Goal: Task Accomplishment & Management: Complete application form

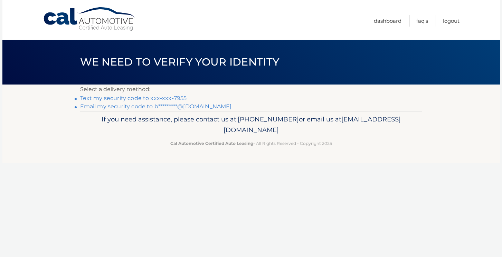
click at [165, 98] on link "Text my security code to xxx-xxx-7955" at bounding box center [133, 98] width 107 height 7
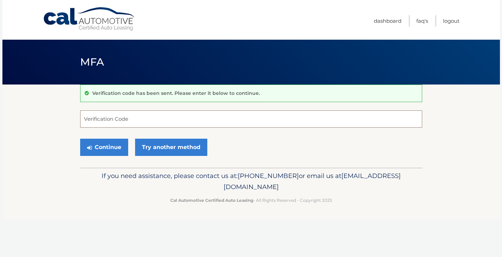
click at [153, 118] on input "Verification Code" at bounding box center [251, 119] width 342 height 17
type input "934955"
click at [107, 148] on button "Continue" at bounding box center [104, 147] width 48 height 17
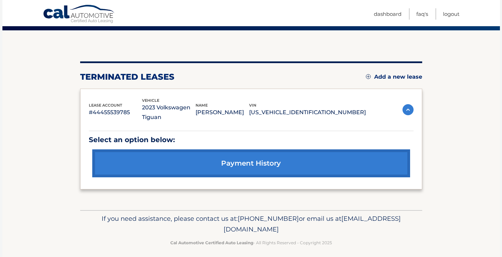
scroll to position [57, 0]
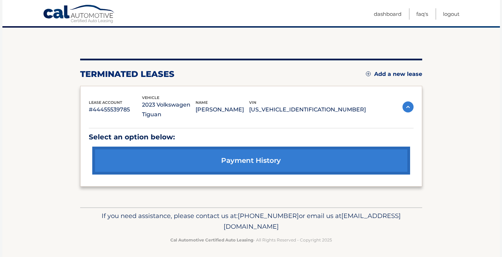
click at [407, 108] on img at bounding box center [408, 107] width 11 height 11
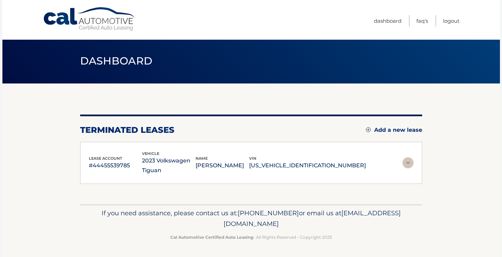
scroll to position [0, 0]
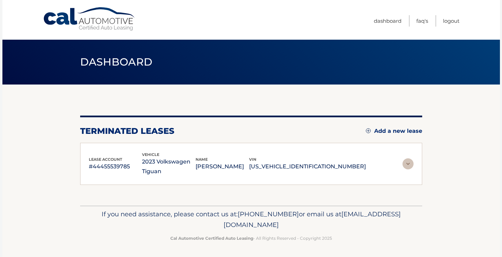
click at [408, 166] on img at bounding box center [408, 164] width 11 height 11
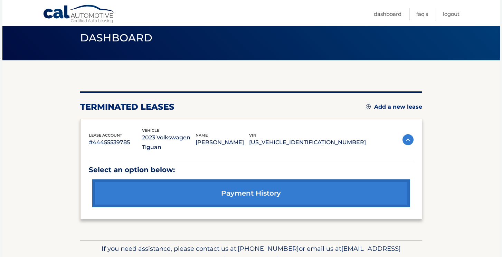
scroll to position [41, 0]
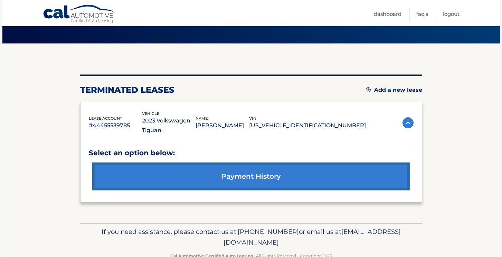
click at [312, 179] on link "payment history" at bounding box center [251, 177] width 318 height 28
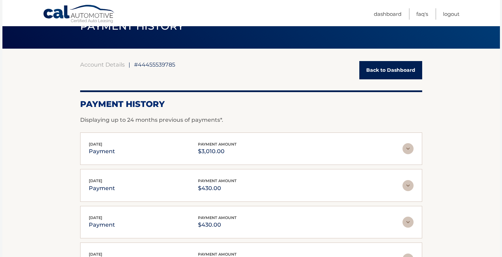
scroll to position [34, 0]
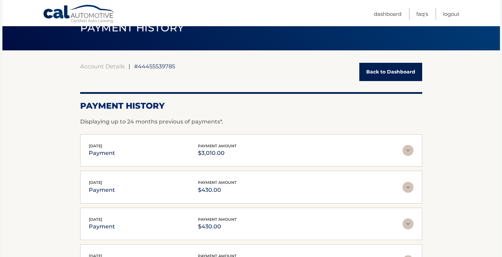
click at [370, 70] on link "Back to Dashboard" at bounding box center [390, 72] width 63 height 18
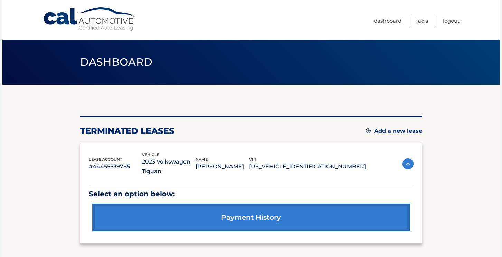
click at [386, 131] on link "Add a new lease" at bounding box center [394, 131] width 56 height 7
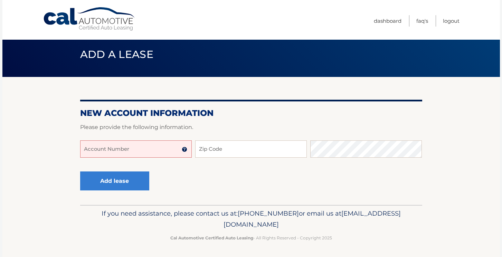
scroll to position [7, 0]
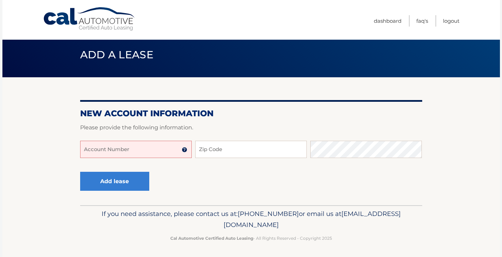
click at [166, 156] on input "Account Number" at bounding box center [136, 149] width 112 height 17
type input "44455998222"
click at [243, 150] on input "Zip Code" at bounding box center [251, 149] width 112 height 17
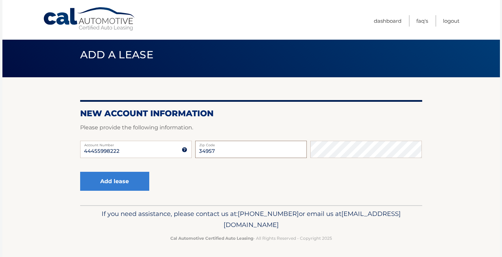
type input "34957"
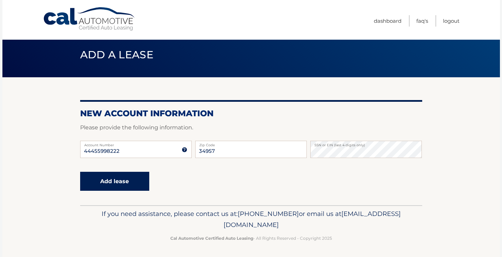
click at [128, 187] on button "Add lease" at bounding box center [114, 181] width 69 height 19
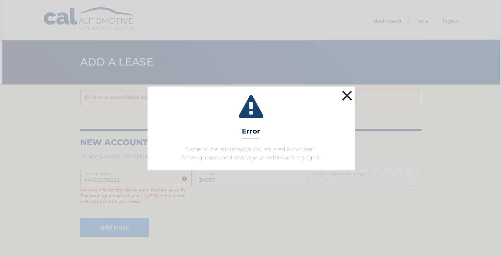
click at [346, 97] on button "×" at bounding box center [347, 96] width 14 height 14
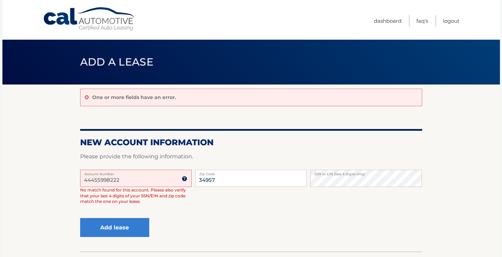
click at [137, 176] on input "44455998222" at bounding box center [136, 178] width 112 height 17
click at [95, 178] on input "44455998222" at bounding box center [136, 178] width 112 height 17
click at [133, 184] on input "44455998222" at bounding box center [136, 178] width 112 height 17
click at [144, 176] on input "44455998222" at bounding box center [136, 178] width 112 height 17
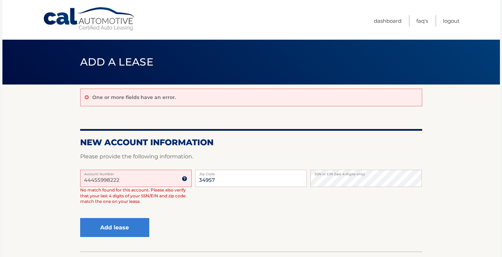
click at [144, 176] on input "44455998222" at bounding box center [136, 178] width 112 height 17
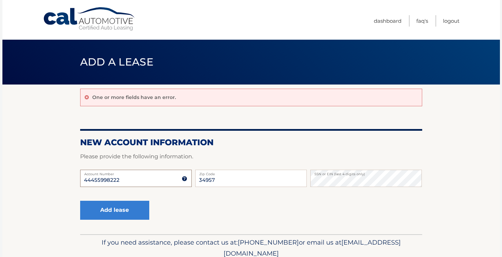
click at [137, 180] on input "44455998222" at bounding box center [136, 178] width 112 height 17
click at [138, 214] on button "Add lease" at bounding box center [114, 210] width 69 height 19
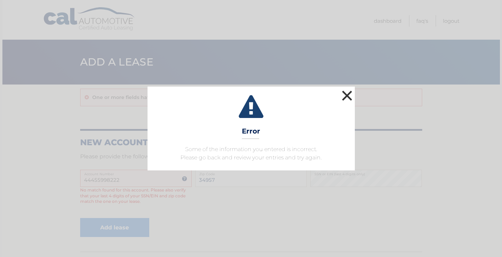
click at [345, 97] on button "×" at bounding box center [347, 96] width 14 height 14
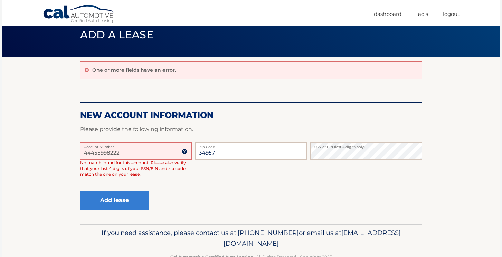
scroll to position [28, 0]
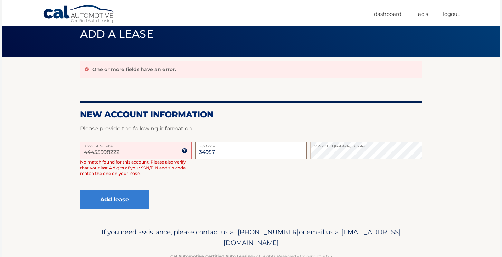
click at [215, 150] on input "34957" at bounding box center [251, 150] width 112 height 17
type input "33312"
click at [134, 199] on button "Add lease" at bounding box center [114, 199] width 69 height 19
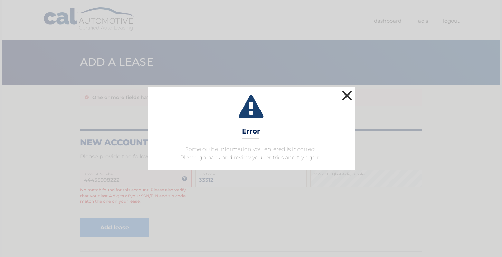
click at [349, 93] on button "×" at bounding box center [347, 96] width 14 height 14
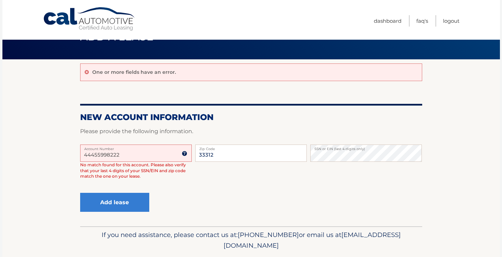
scroll to position [32, 0]
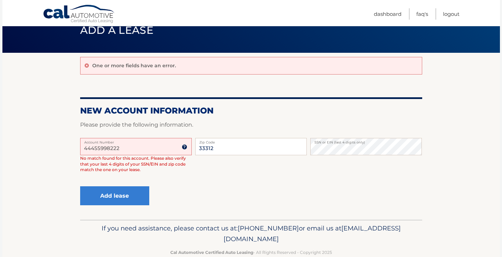
click at [315, 172] on div "44455998222 Account Number 11 digit account number provided on your coupon book…" at bounding box center [251, 161] width 342 height 46
click at [206, 150] on input "33312" at bounding box center [251, 146] width 112 height 17
type input "34957"
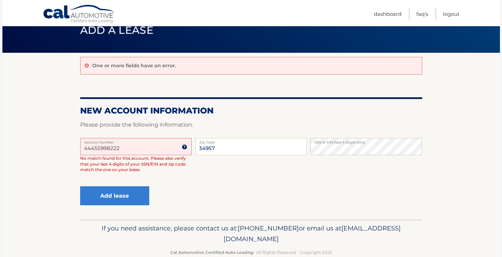
click at [187, 148] on input "44455998222" at bounding box center [136, 146] width 112 height 17
click at [185, 148] on img at bounding box center [185, 147] width 6 height 6
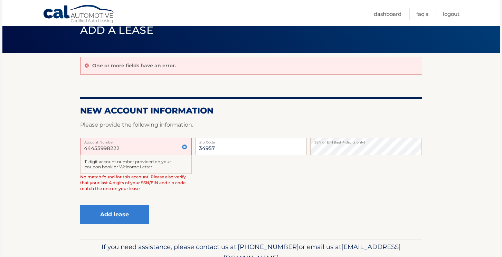
click at [179, 161] on div "11 digit account number provided on your coupon book or Welcome Letter" at bounding box center [136, 164] width 112 height 19
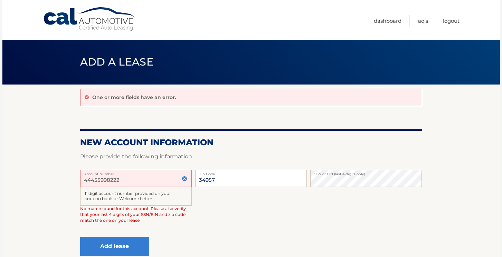
scroll to position [0, 0]
